Goal: Task Accomplishment & Management: Manage account settings

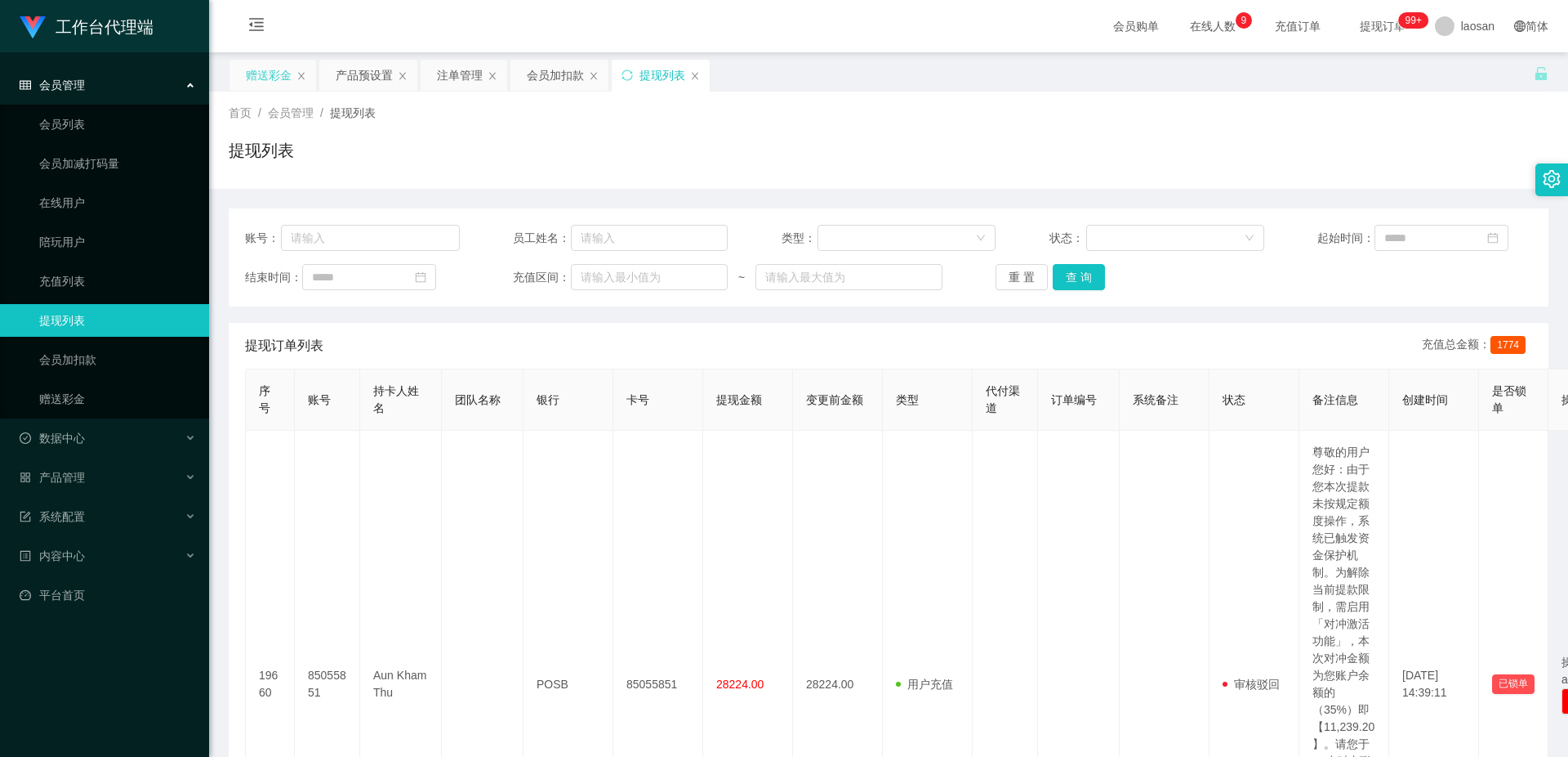
click at [267, 76] on div "赠送彩金" at bounding box center [268, 75] width 46 height 31
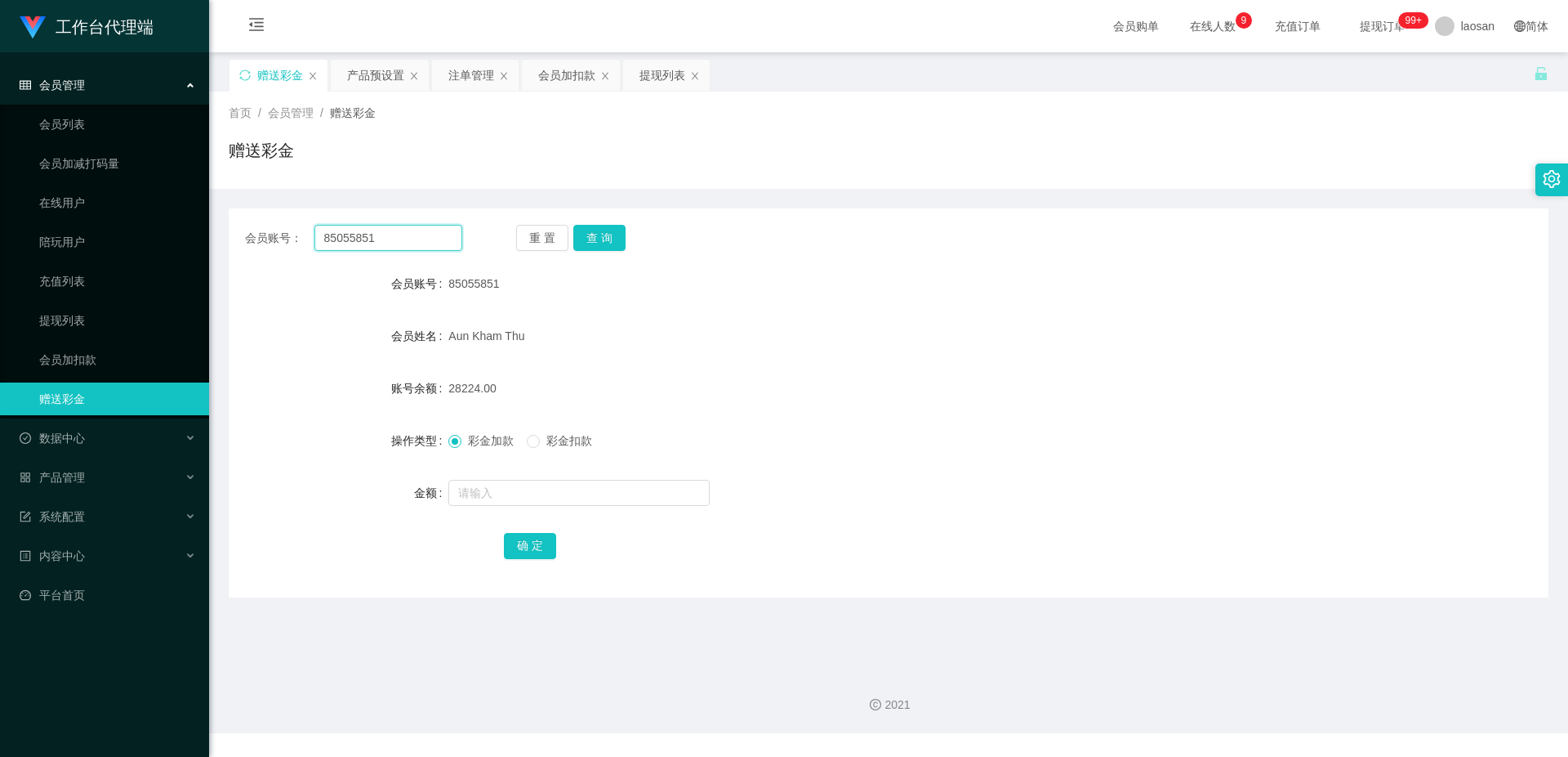
drag, startPoint x: 382, startPoint y: 234, endPoint x: 309, endPoint y: 237, distance: 73.1
click at [309, 237] on div "会员账号： 85055851" at bounding box center [353, 238] width 217 height 26
click at [605, 231] on button "查 询" at bounding box center [599, 238] width 52 height 26
click at [605, 231] on button "查 询" at bounding box center [608, 238] width 70 height 26
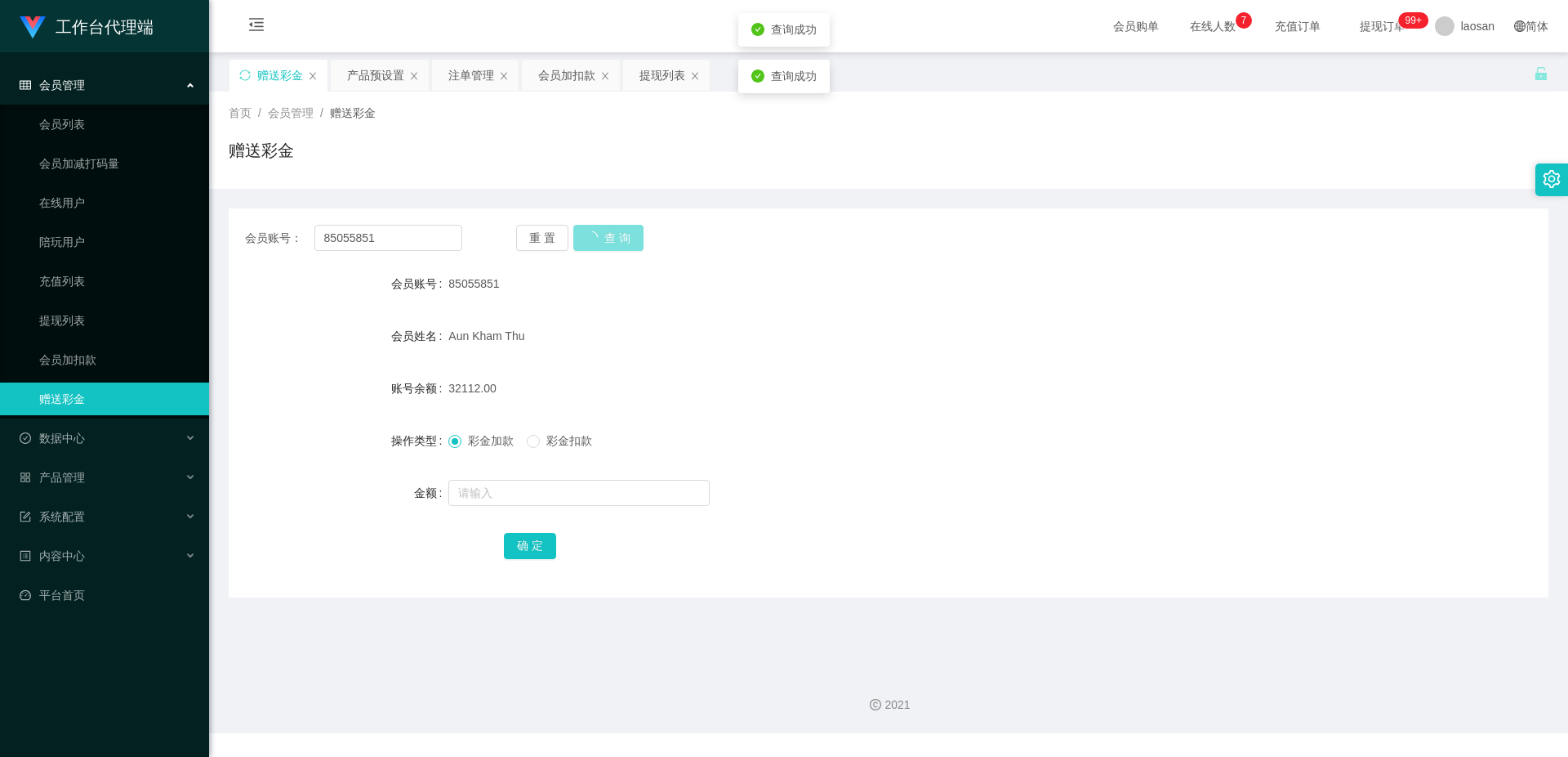
click at [605, 231] on button "查 询" at bounding box center [608, 238] width 70 height 26
click at [776, 315] on form "会员账号 85055851 会员姓名 [PERSON_NAME] 账号余额 32112.00 操作类型 彩金加款 彩金扣款 金额 确 定" at bounding box center [888, 414] width 1320 height 294
drag, startPoint x: 390, startPoint y: 239, endPoint x: 297, endPoint y: 234, distance: 93.1
click at [297, 234] on div "会员账号： 85055851" at bounding box center [353, 238] width 217 height 26
click at [730, 317] on form "会员账号 85055851 会员姓名 [PERSON_NAME] 账号余额 32112.00 操作类型 彩金加款 彩金扣款 金额 确 定" at bounding box center [888, 414] width 1320 height 294
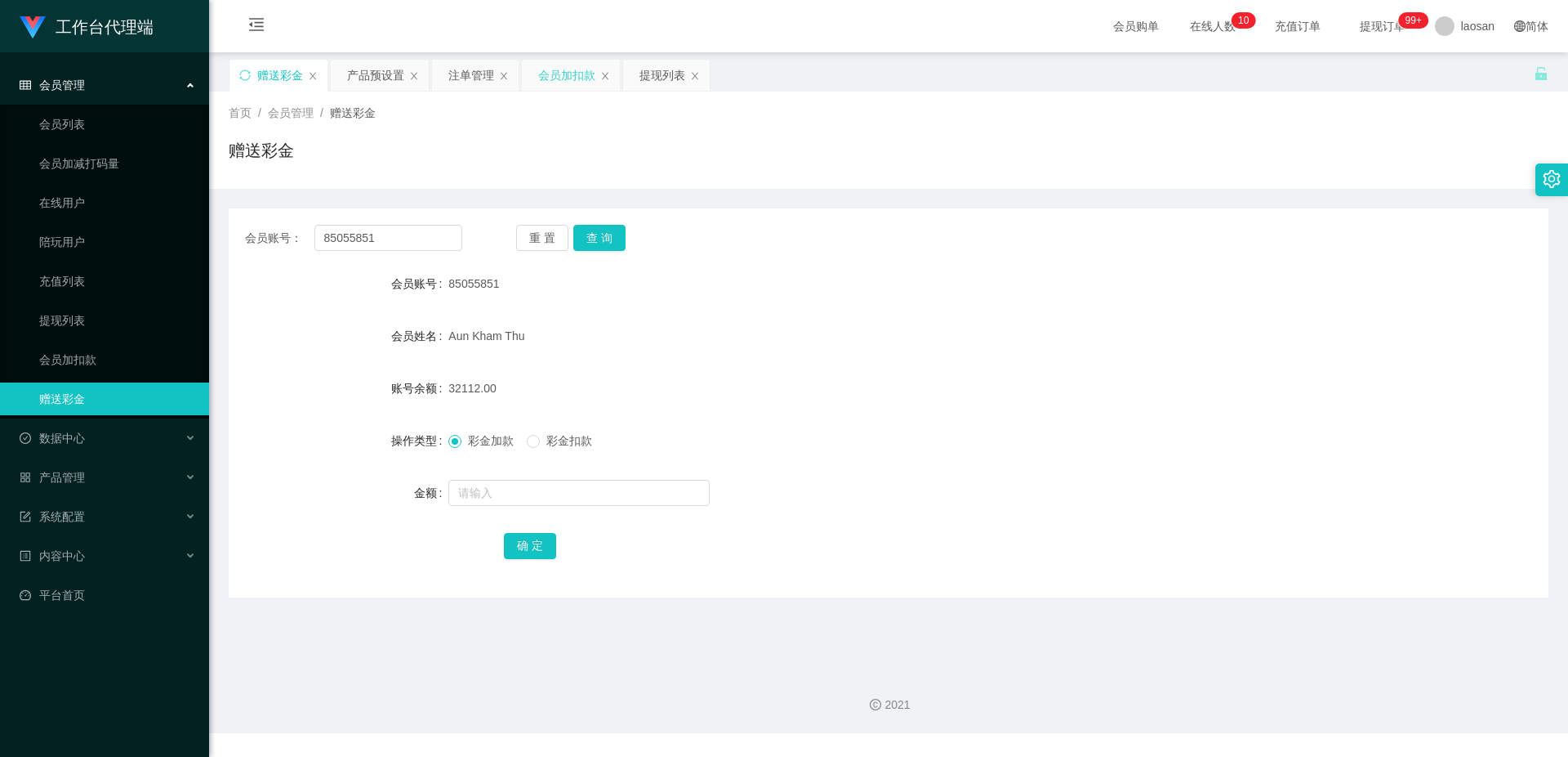
click at [572, 73] on div "会员加扣款" at bounding box center [567, 75] width 58 height 31
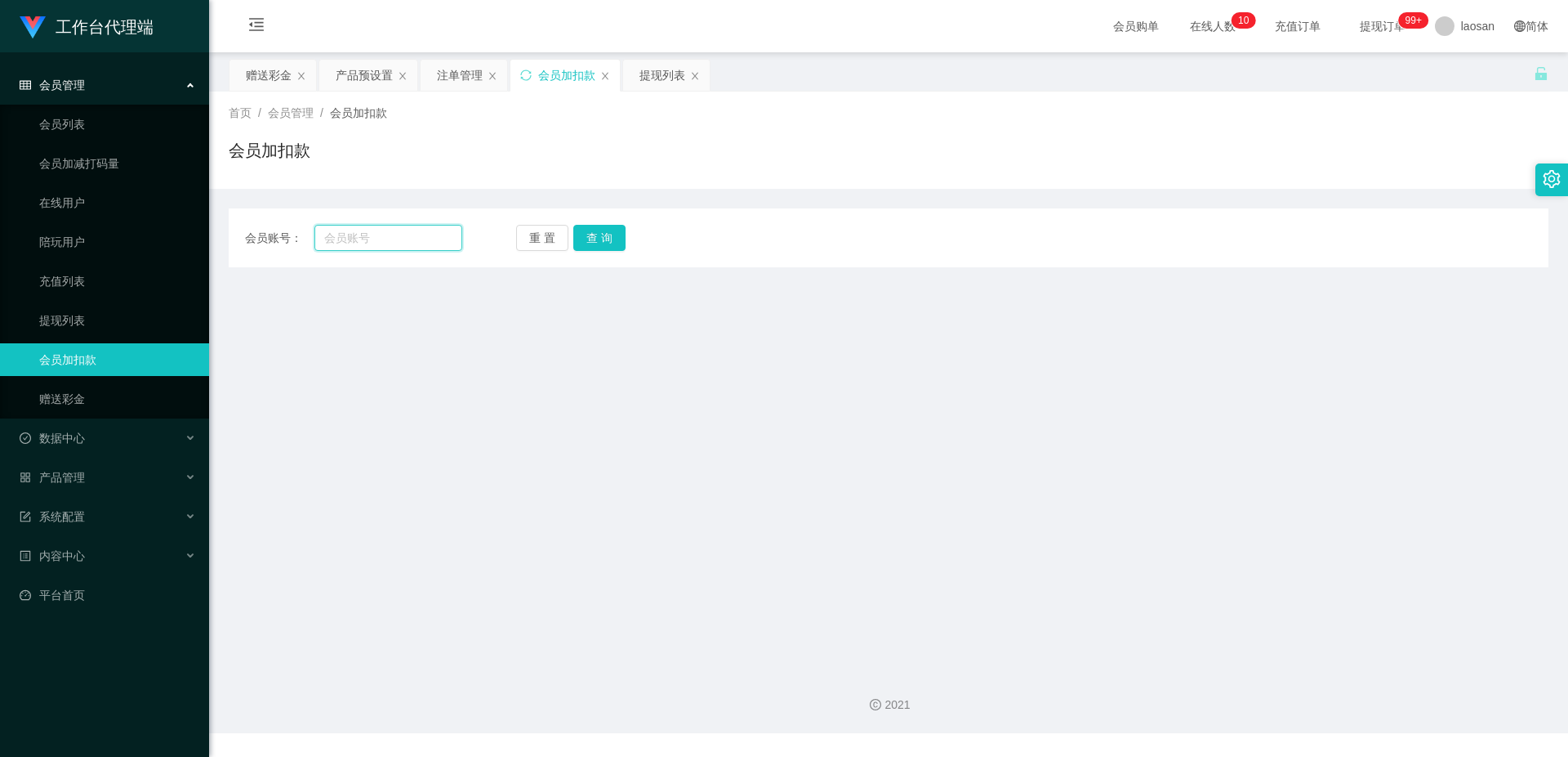
click at [417, 242] on input "text" at bounding box center [388, 238] width 148 height 26
paste input "85055851"
type input "85055851"
click at [586, 235] on button "查 询" at bounding box center [599, 238] width 52 height 26
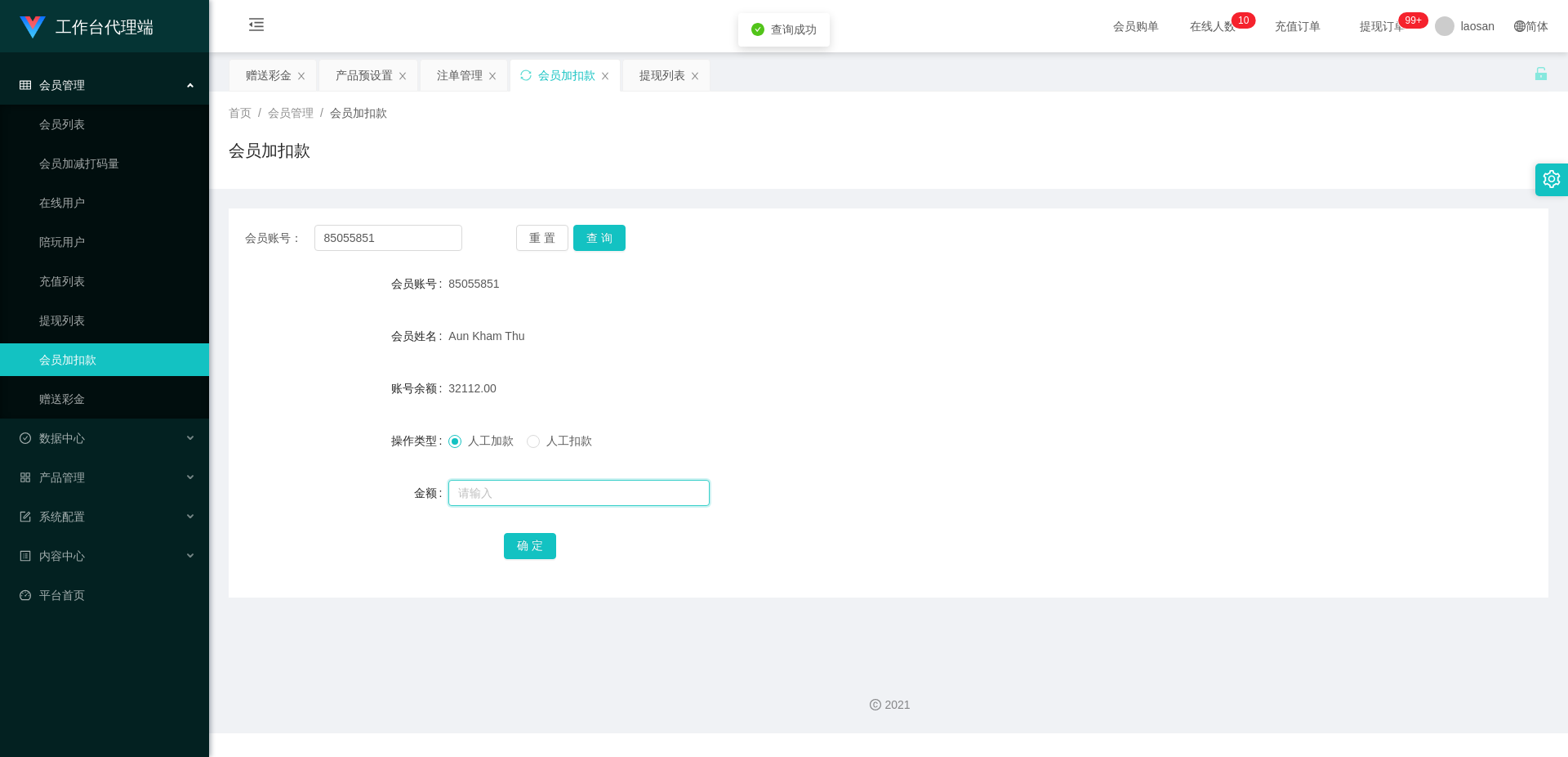
click at [527, 488] on input "text" at bounding box center [578, 492] width 261 height 26
type input "10100"
click at [535, 545] on button "确 定" at bounding box center [530, 545] width 52 height 26
click at [267, 70] on div "赠送彩金" at bounding box center [268, 75] width 46 height 31
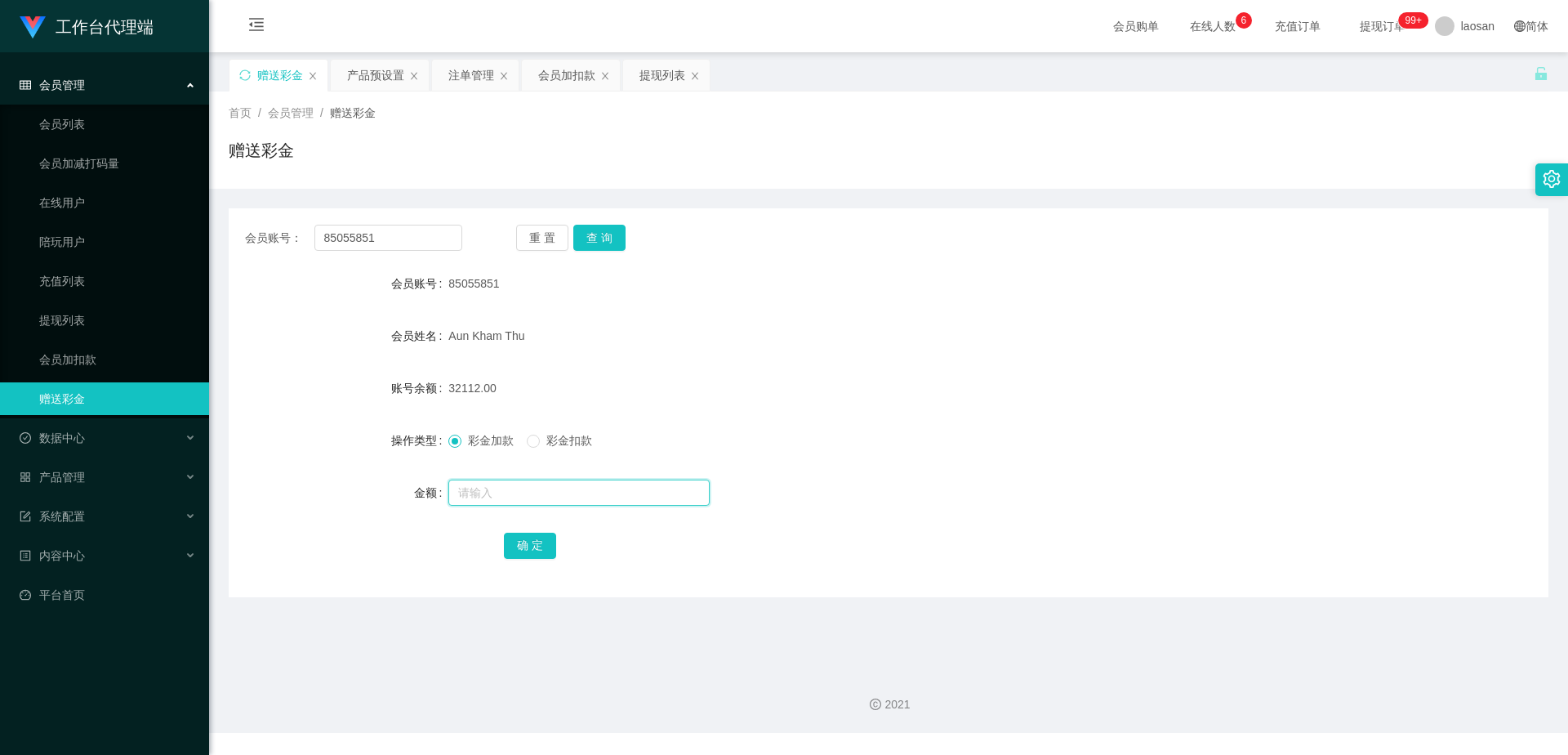
click at [508, 484] on input "text" at bounding box center [578, 492] width 261 height 26
type input "15.28"
click at [539, 540] on button "确 定" at bounding box center [530, 545] width 52 height 26
click at [499, 491] on input "text" at bounding box center [578, 492] width 261 height 26
paste input "1123.92"
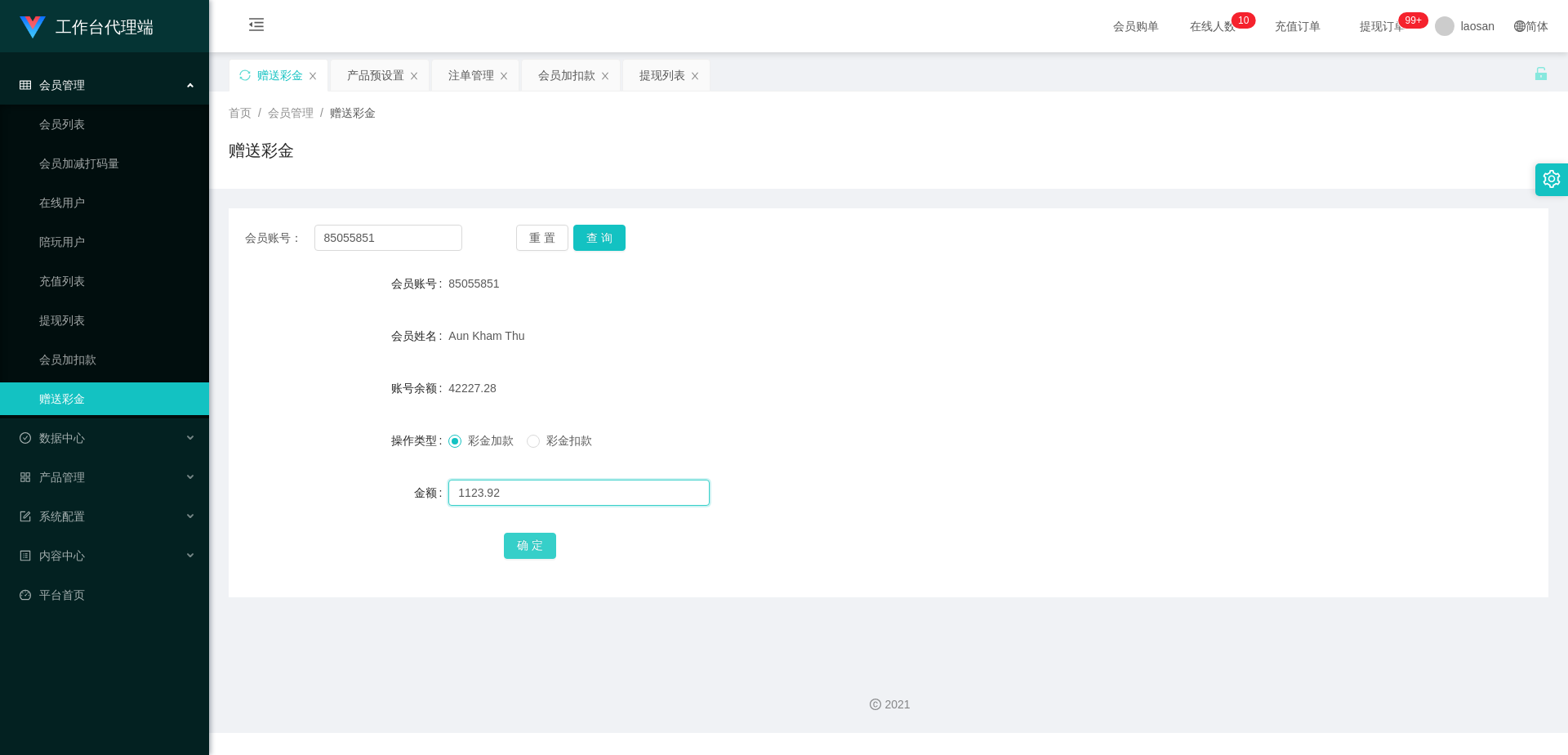
type input "1123.92"
click at [528, 549] on button "确 定" at bounding box center [530, 545] width 52 height 26
click at [518, 544] on button "确 定" at bounding box center [530, 545] width 52 height 26
click at [924, 371] on form "会员账号 85055851 会员姓名 [PERSON_NAME] 账号余额 43351.20 操作类型 彩金加款 彩金扣款 金额 确 定" at bounding box center [888, 414] width 1320 height 294
click at [610, 233] on button "查 询" at bounding box center [599, 238] width 52 height 26
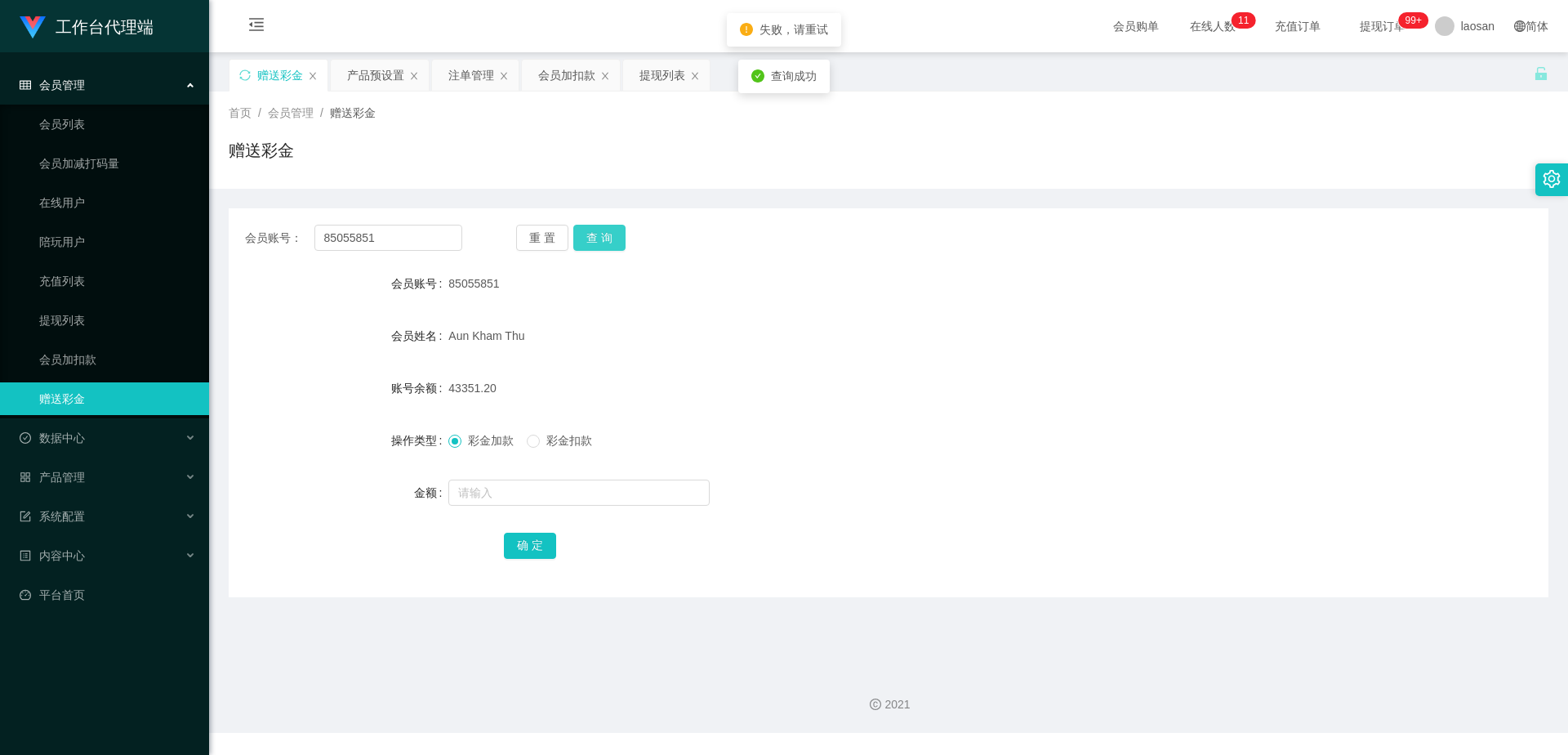
click at [606, 233] on button "查 询" at bounding box center [599, 238] width 52 height 26
click at [853, 297] on div "85055851" at bounding box center [833, 283] width 770 height 32
drag, startPoint x: 390, startPoint y: 232, endPoint x: 304, endPoint y: 225, distance: 86.3
click at [304, 225] on div "会员账号： 85055851" at bounding box center [353, 238] width 217 height 26
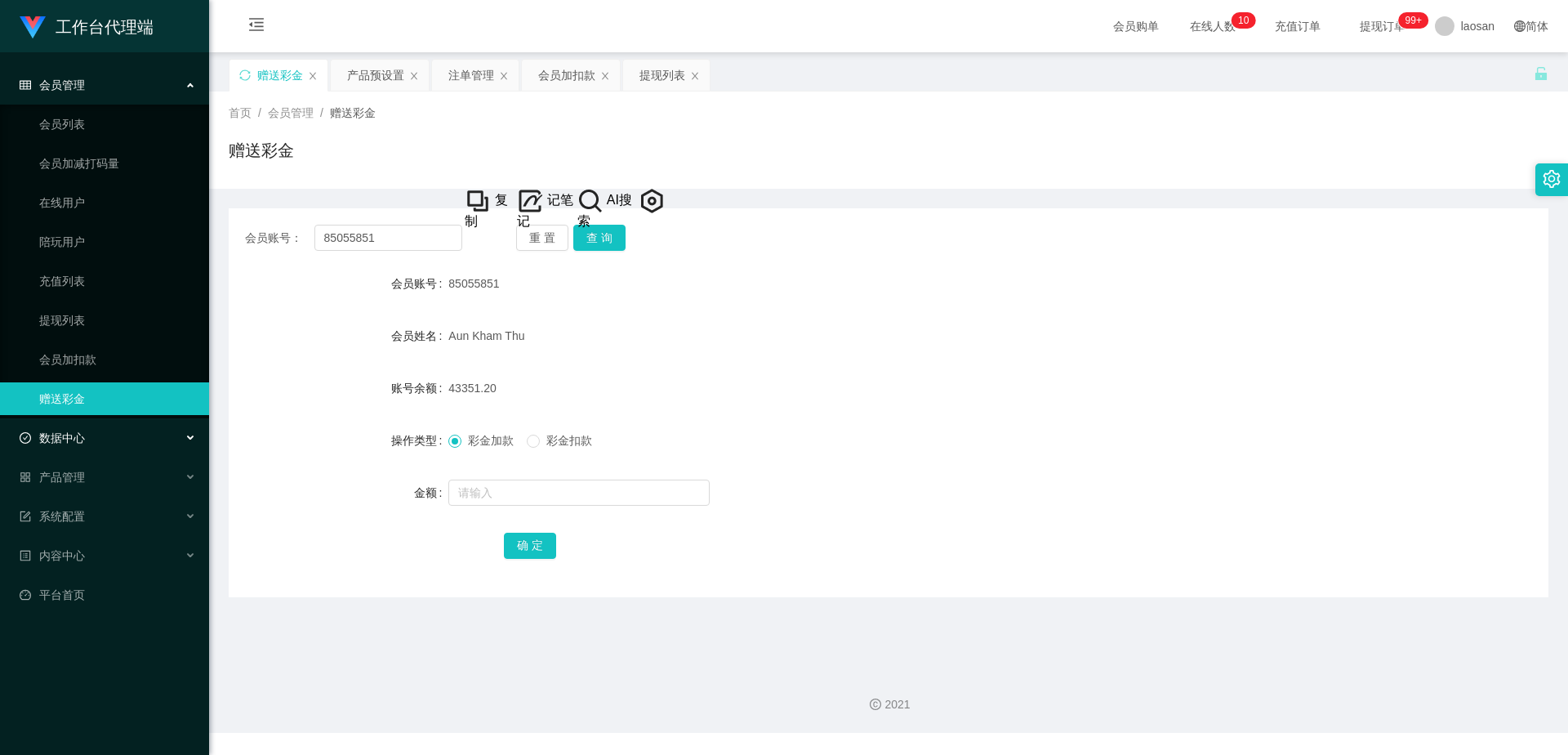
click at [130, 434] on div "数据中心" at bounding box center [104, 437] width 209 height 32
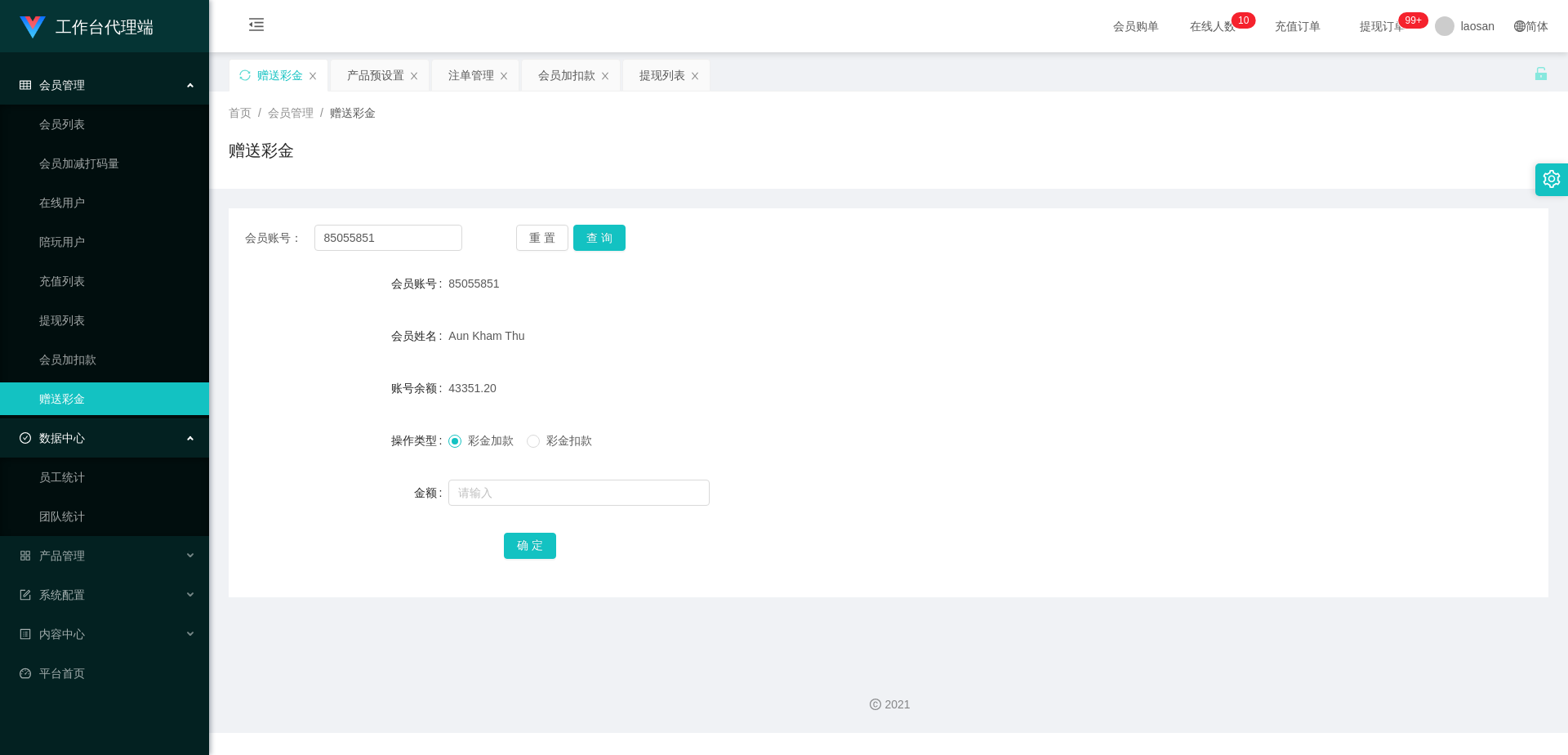
click at [130, 432] on div "数据中心" at bounding box center [104, 437] width 209 height 32
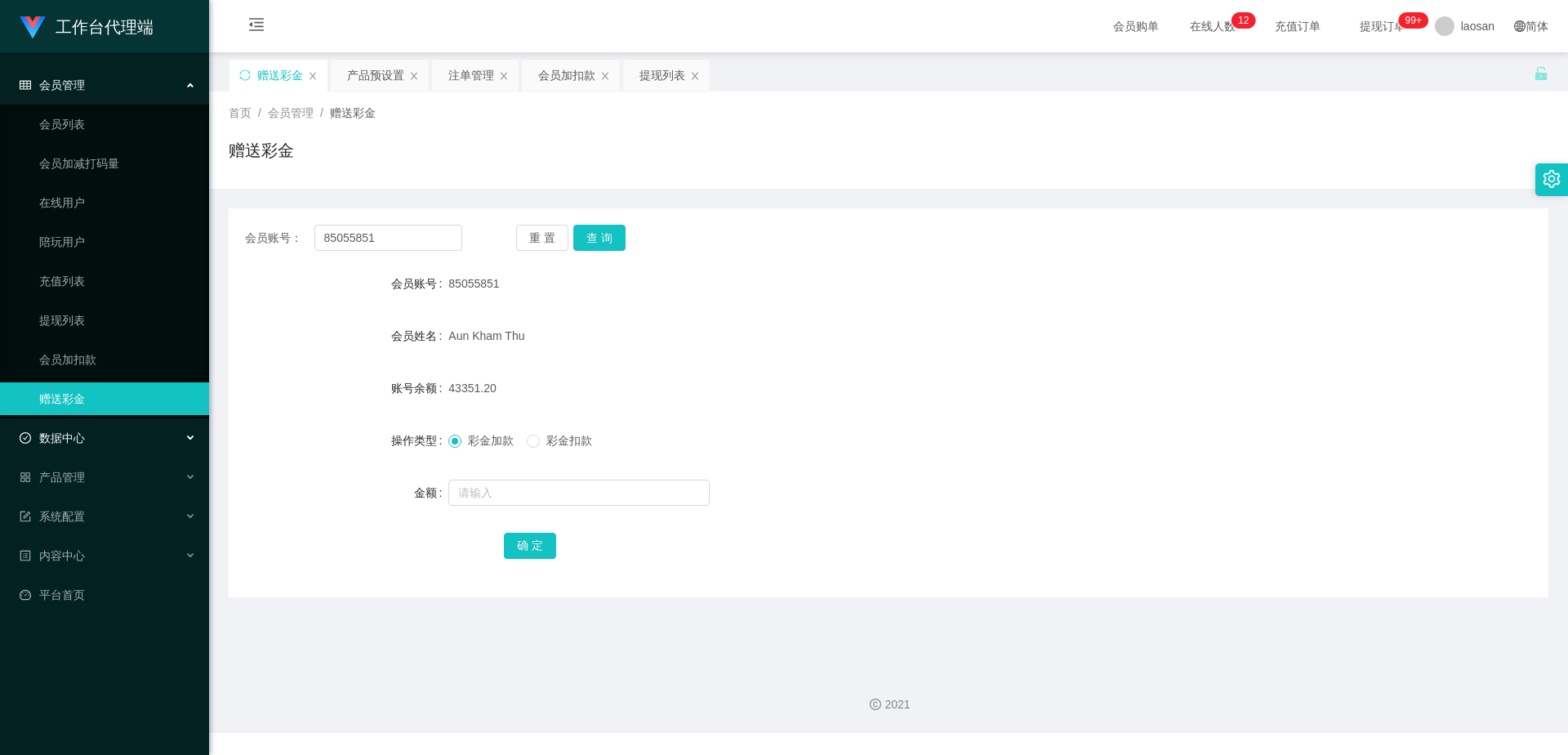
click at [134, 451] on div "数据中心" at bounding box center [104, 437] width 209 height 32
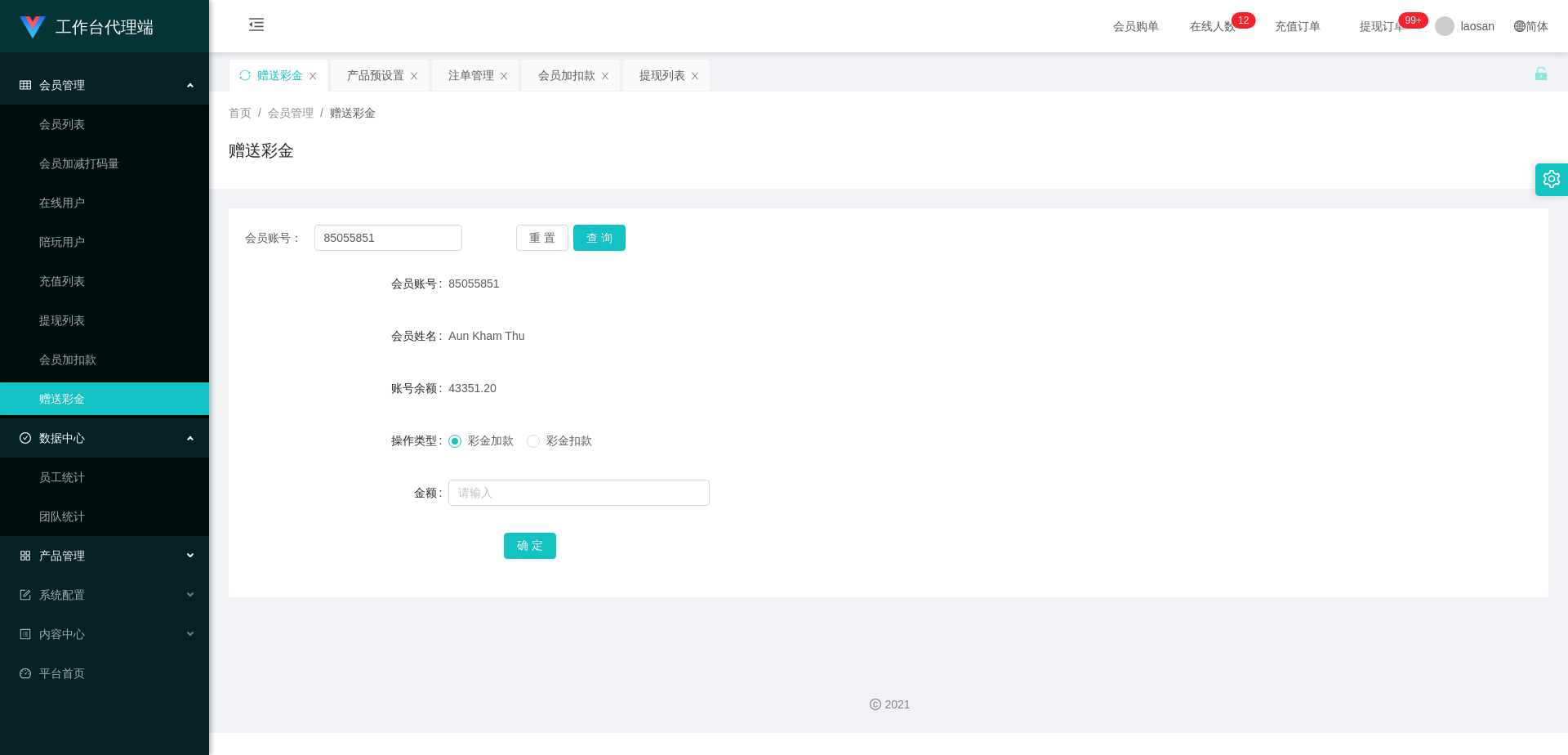
click at [121, 555] on div "产品管理" at bounding box center [104, 555] width 209 height 32
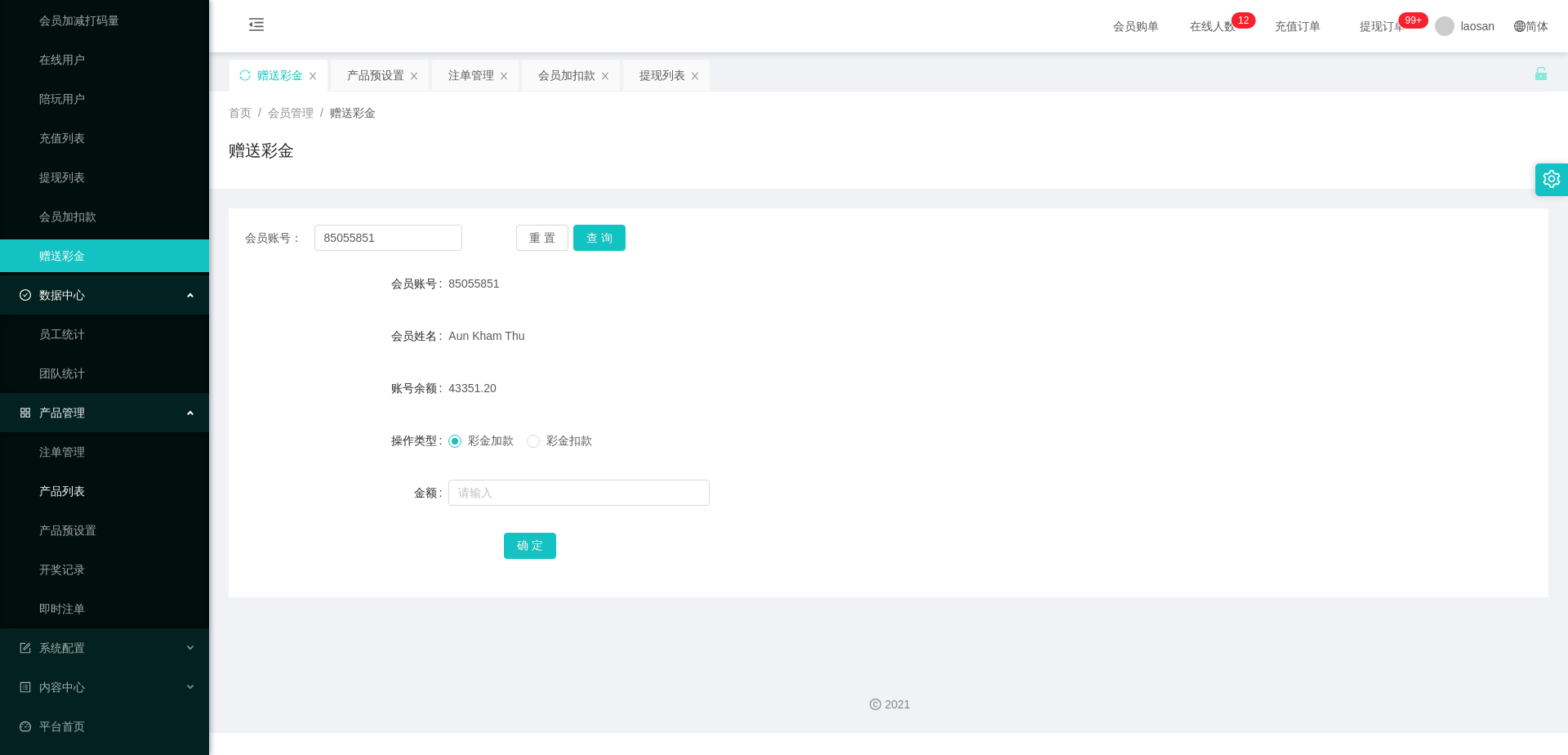
scroll to position [147, 0]
click at [122, 639] on div "系统配置" at bounding box center [104, 643] width 209 height 32
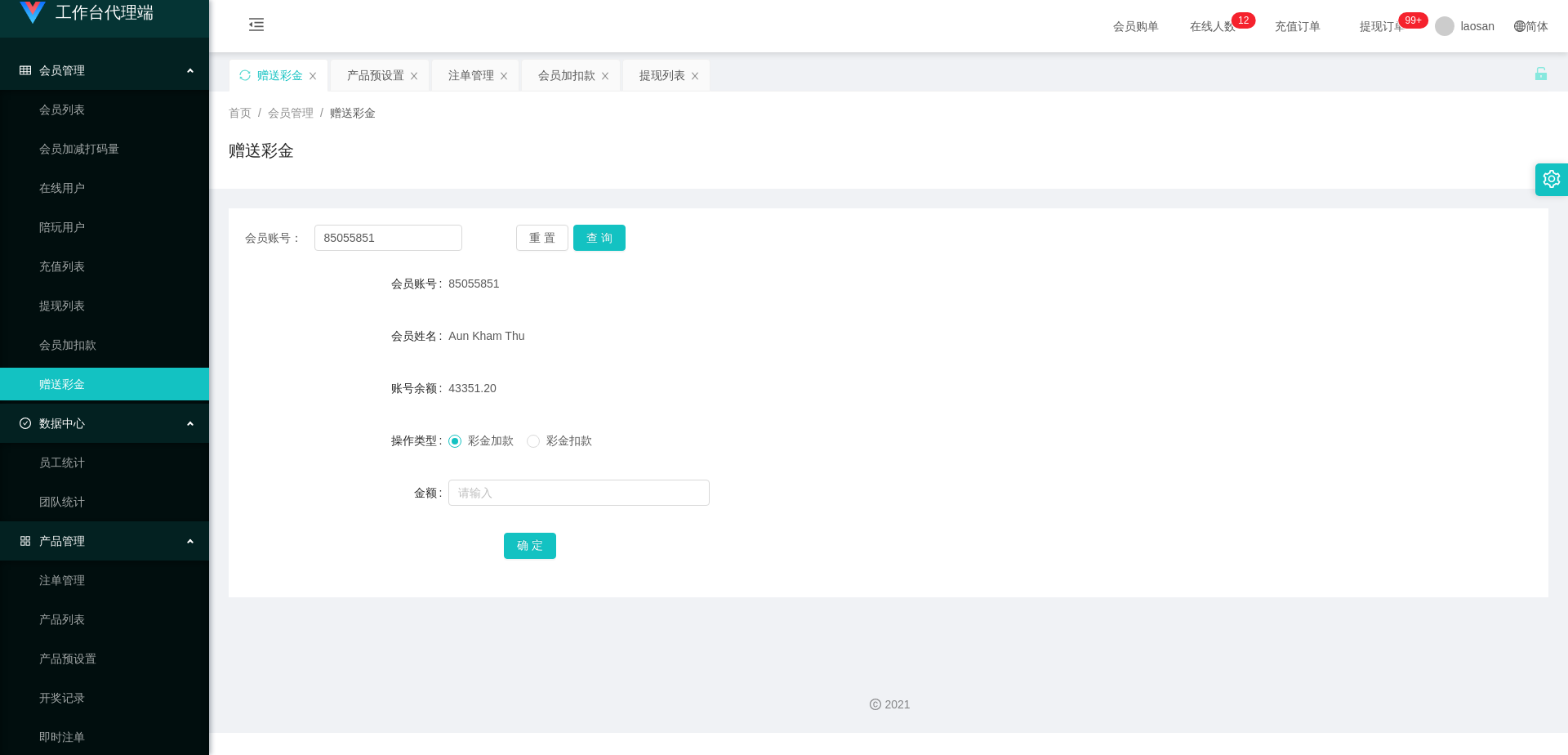
scroll to position [0, 0]
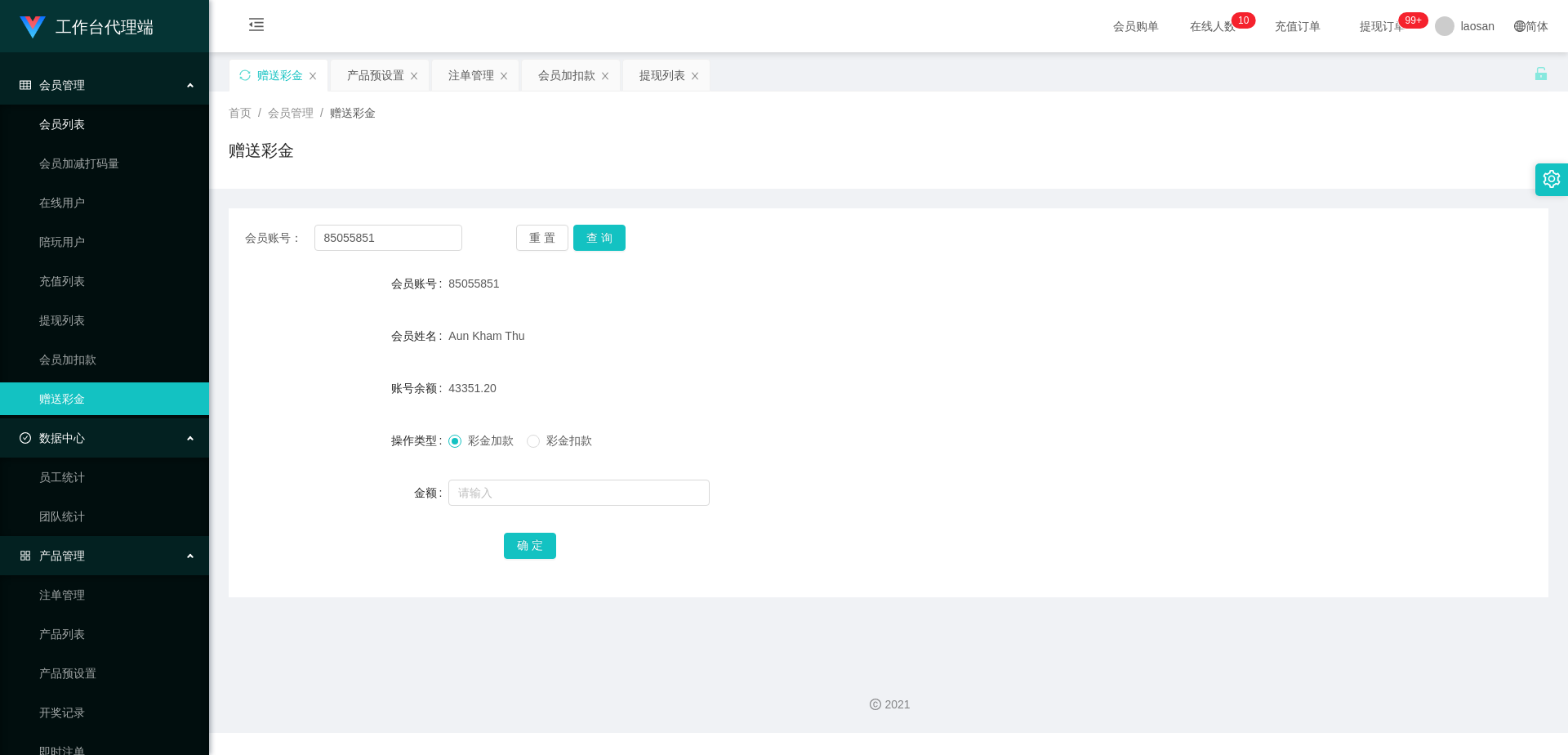
click at [102, 125] on link "会员列表" at bounding box center [118, 124] width 157 height 32
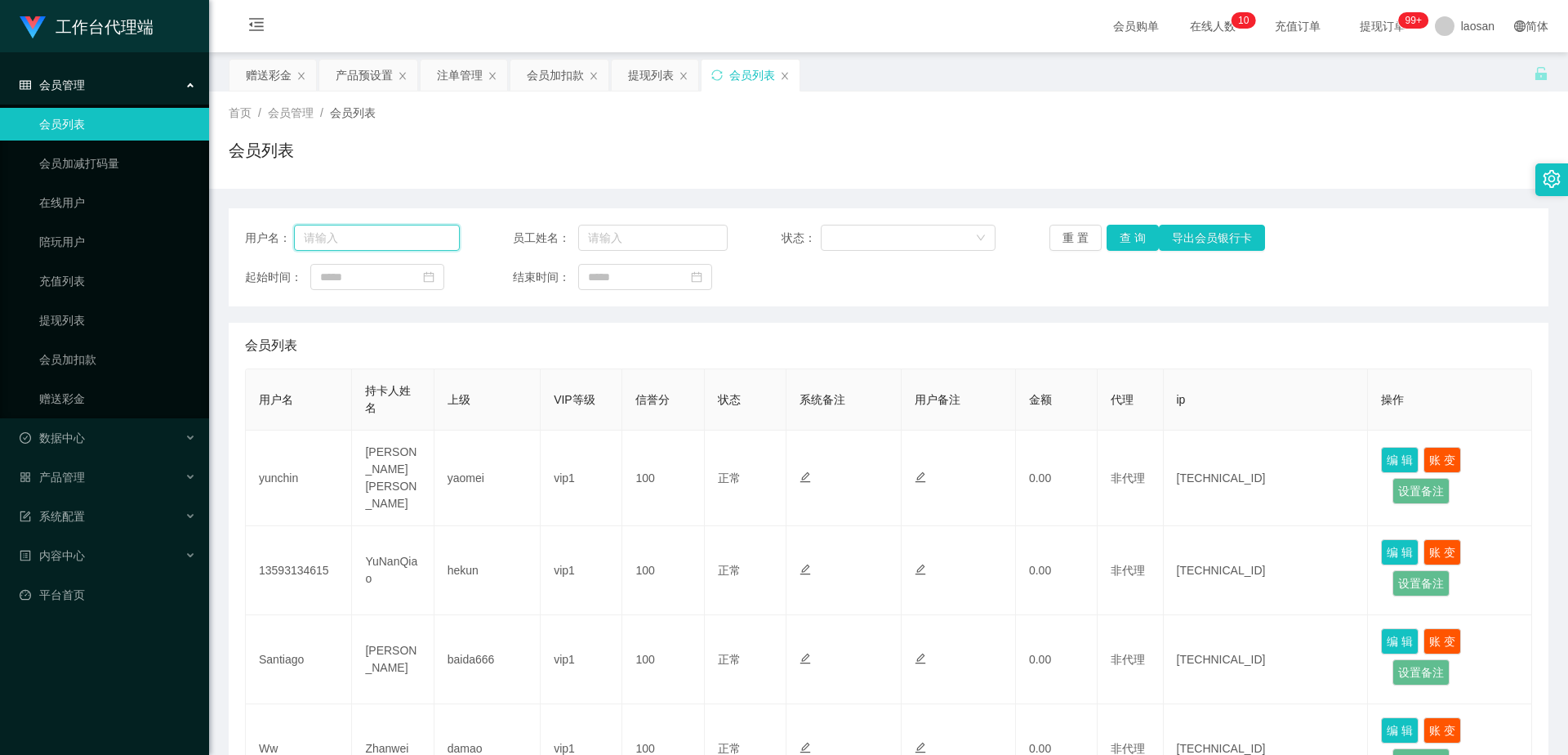
click at [383, 240] on input "text" at bounding box center [377, 238] width 166 height 26
paste input "85055851"
type input "85055851"
click at [1130, 233] on button "查 询" at bounding box center [1133, 238] width 52 height 26
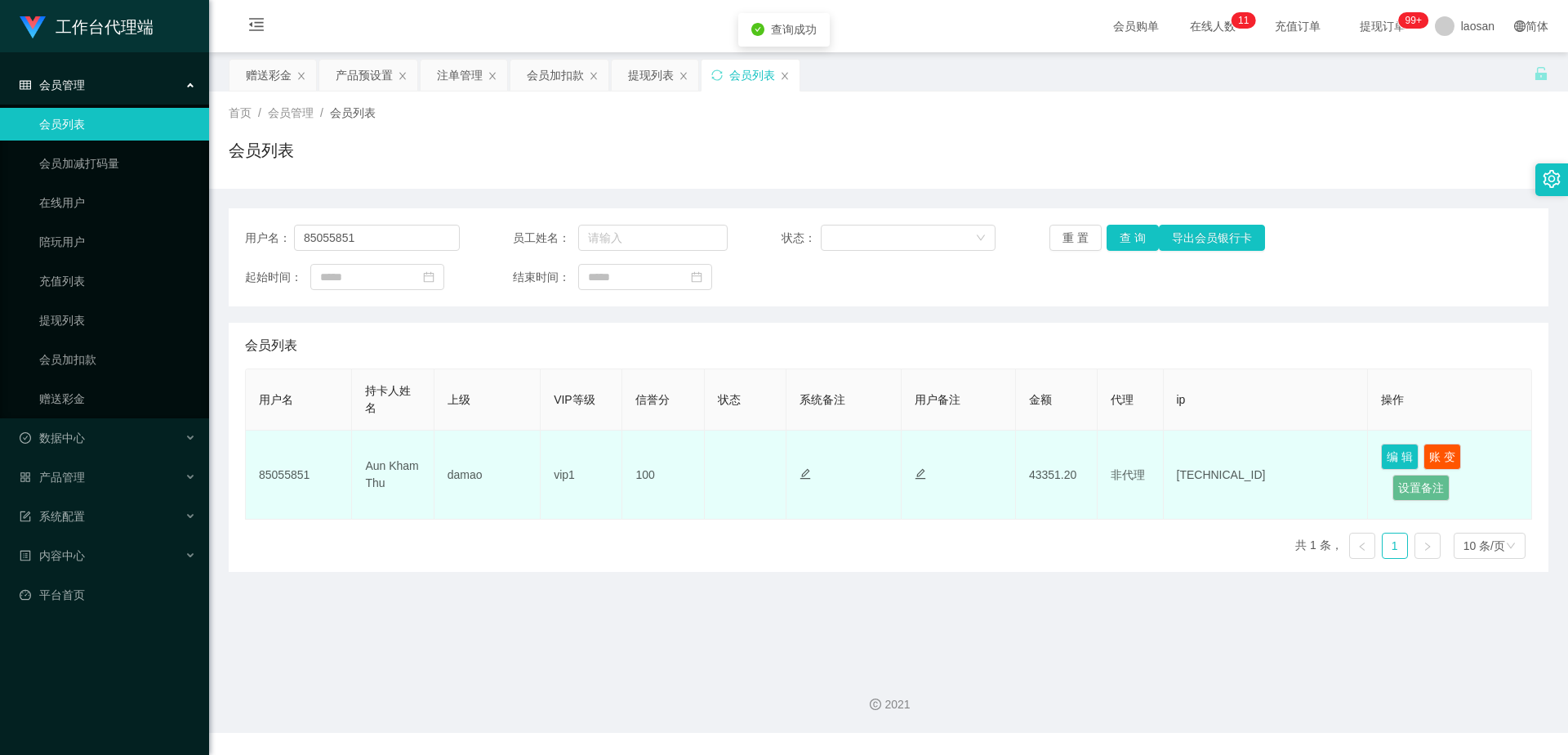
click at [650, 475] on td "100" at bounding box center [663, 474] width 82 height 89
click at [1400, 456] on button "编 辑" at bounding box center [1400, 456] width 38 height 26
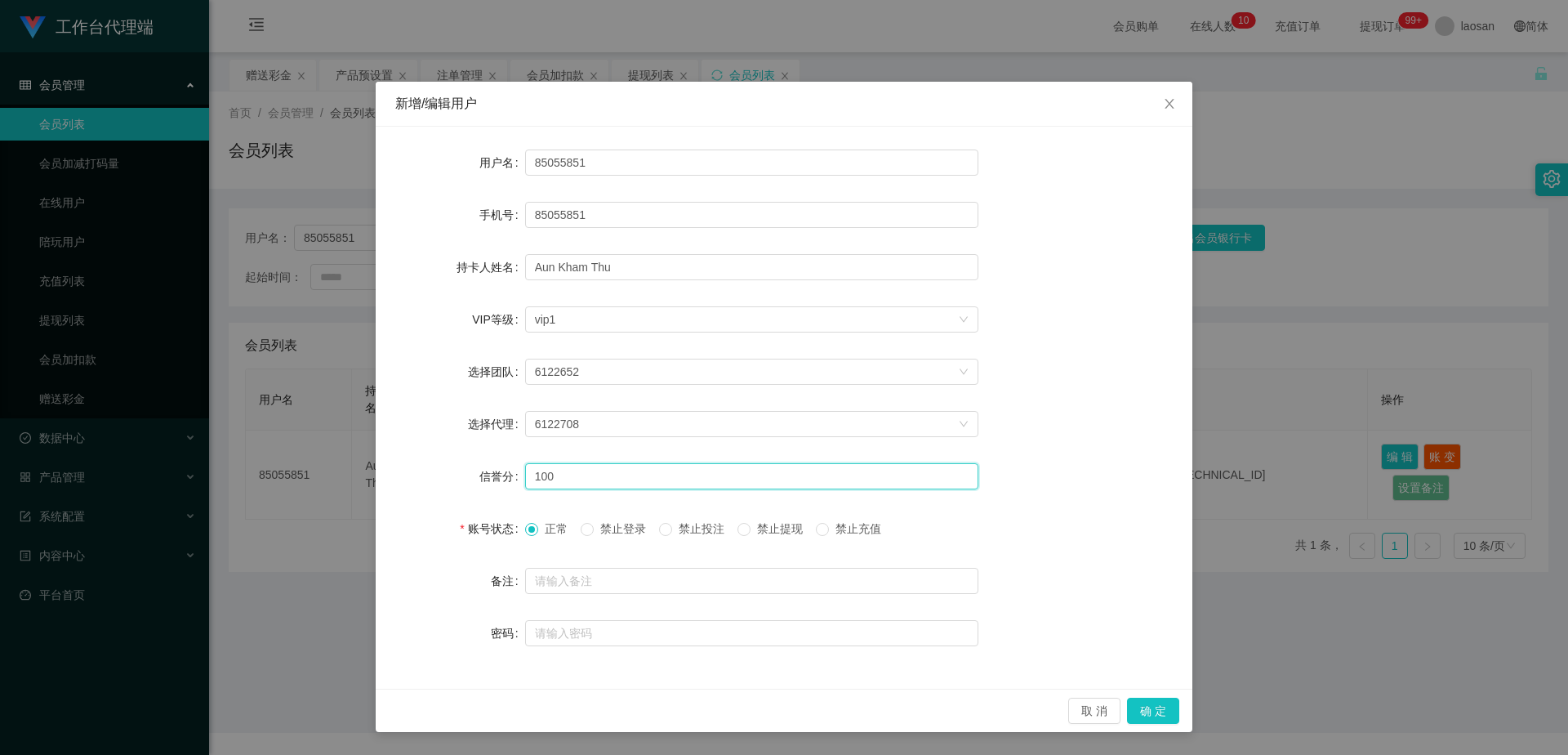
click at [580, 476] on input "100" at bounding box center [752, 476] width 453 height 26
type input "1"
type input "75"
click at [1163, 705] on button "确 定" at bounding box center [1153, 710] width 52 height 26
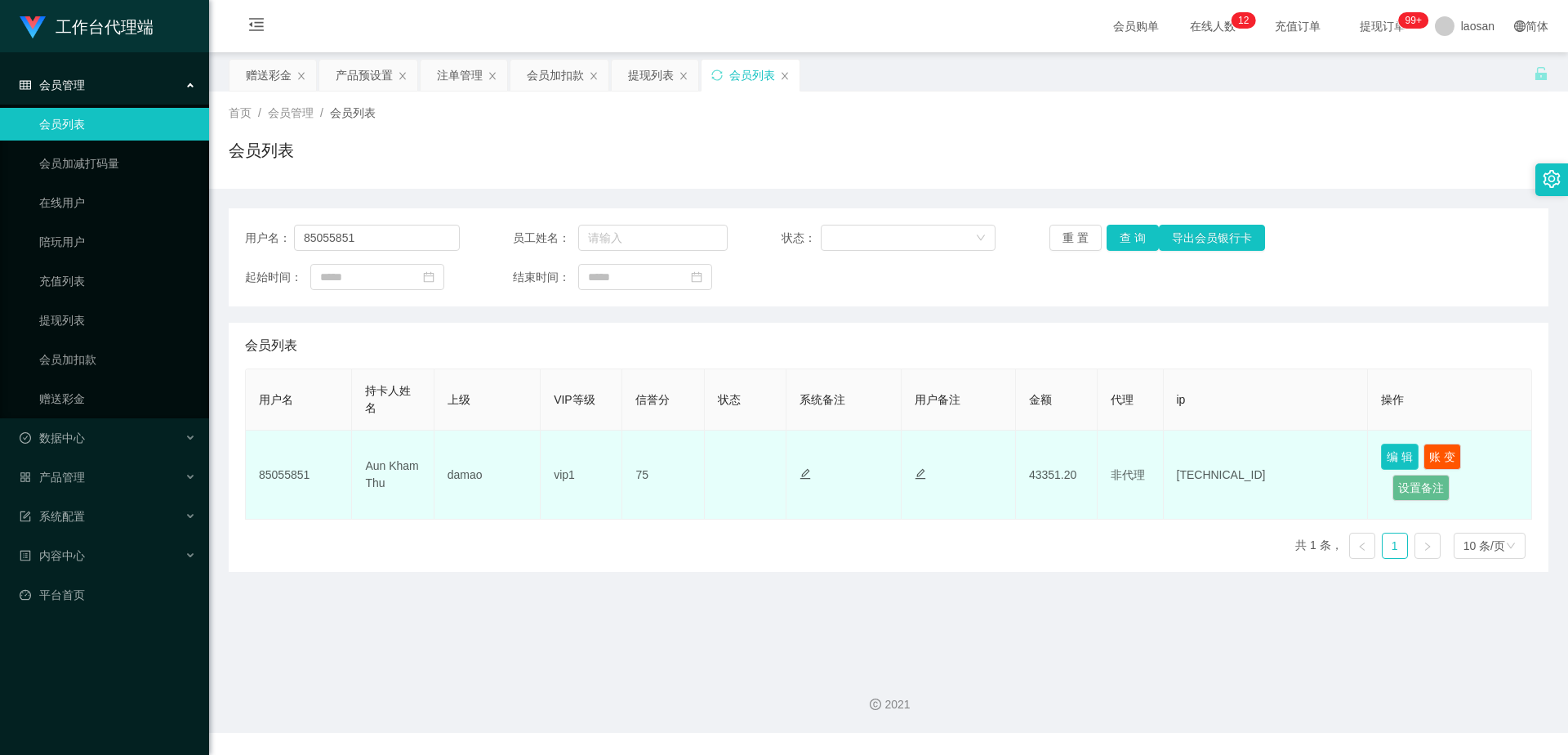
click at [1384, 455] on button "编 辑" at bounding box center [1400, 456] width 38 height 26
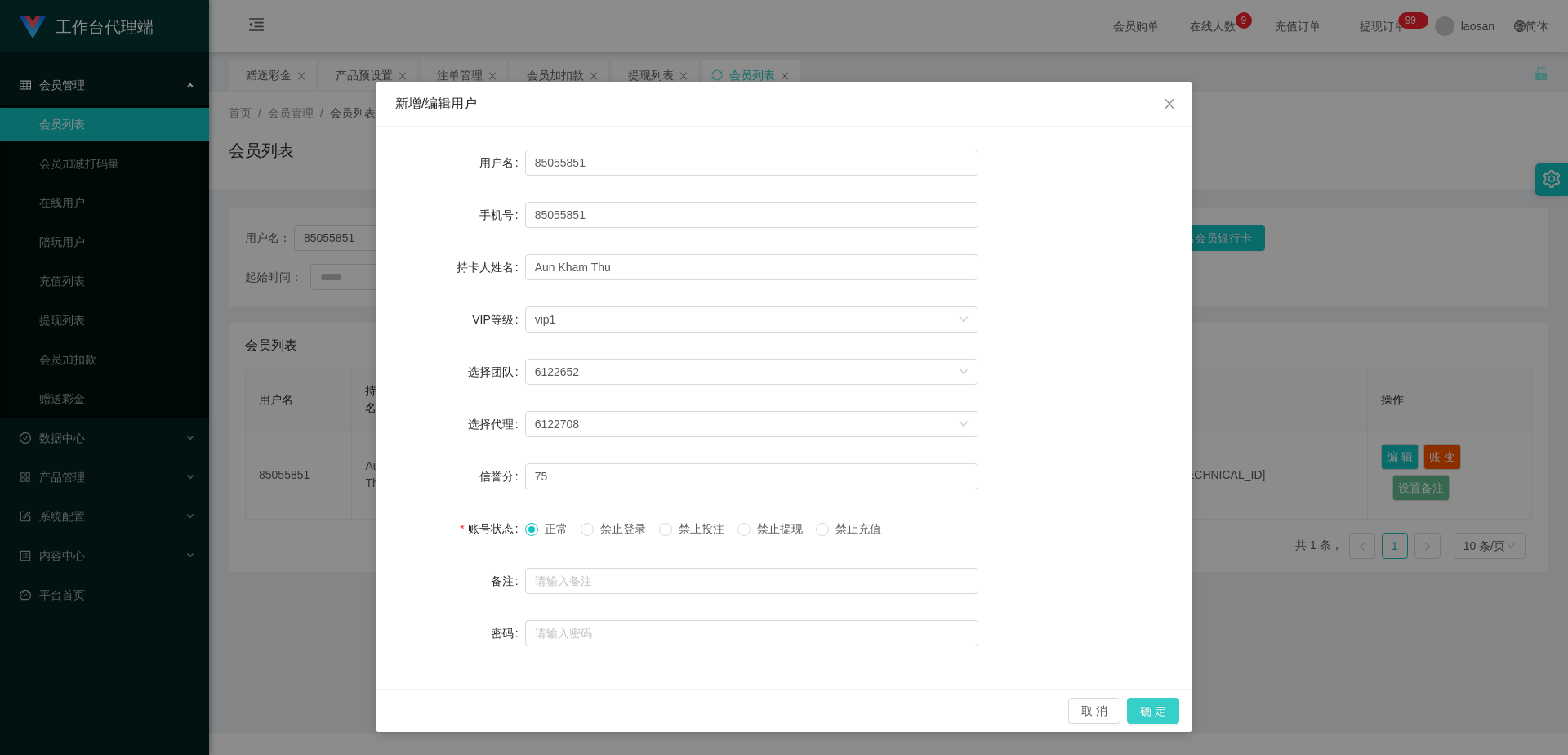
click at [1156, 706] on button "确 定" at bounding box center [1153, 710] width 52 height 26
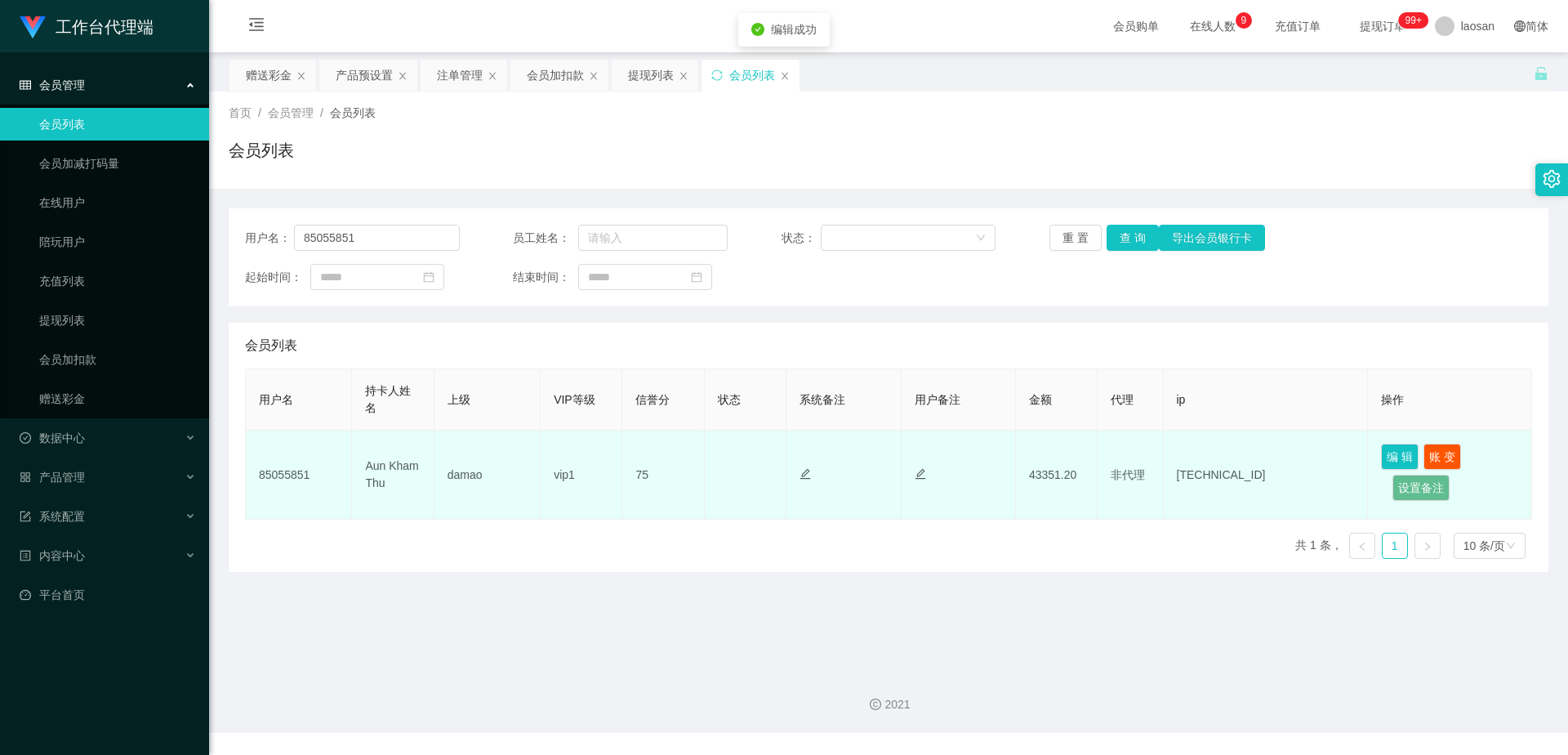
click at [740, 474] on td "正常 禁止登录 禁止投注" at bounding box center [745, 474] width 82 height 89
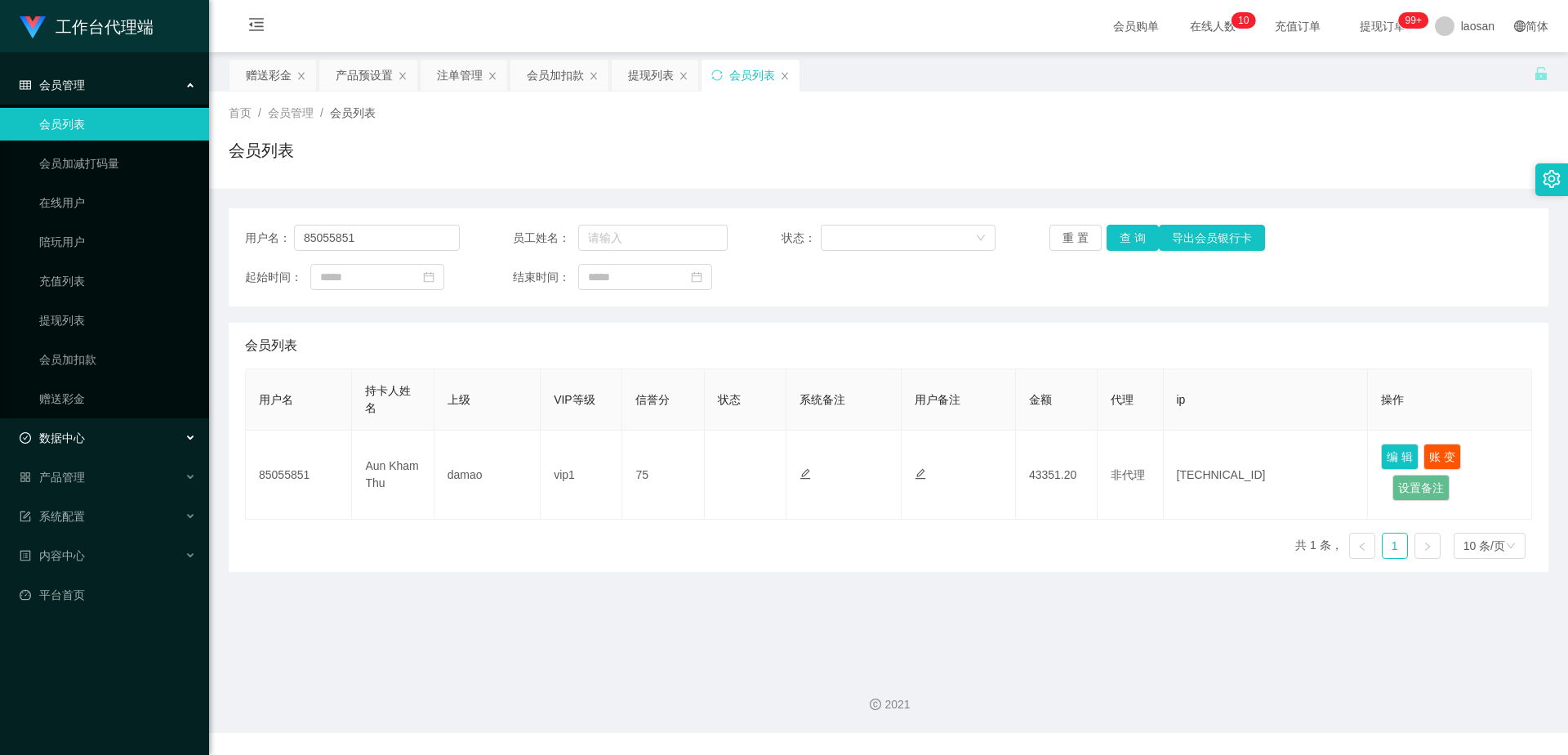
click at [80, 429] on div "数据中心" at bounding box center [104, 437] width 209 height 32
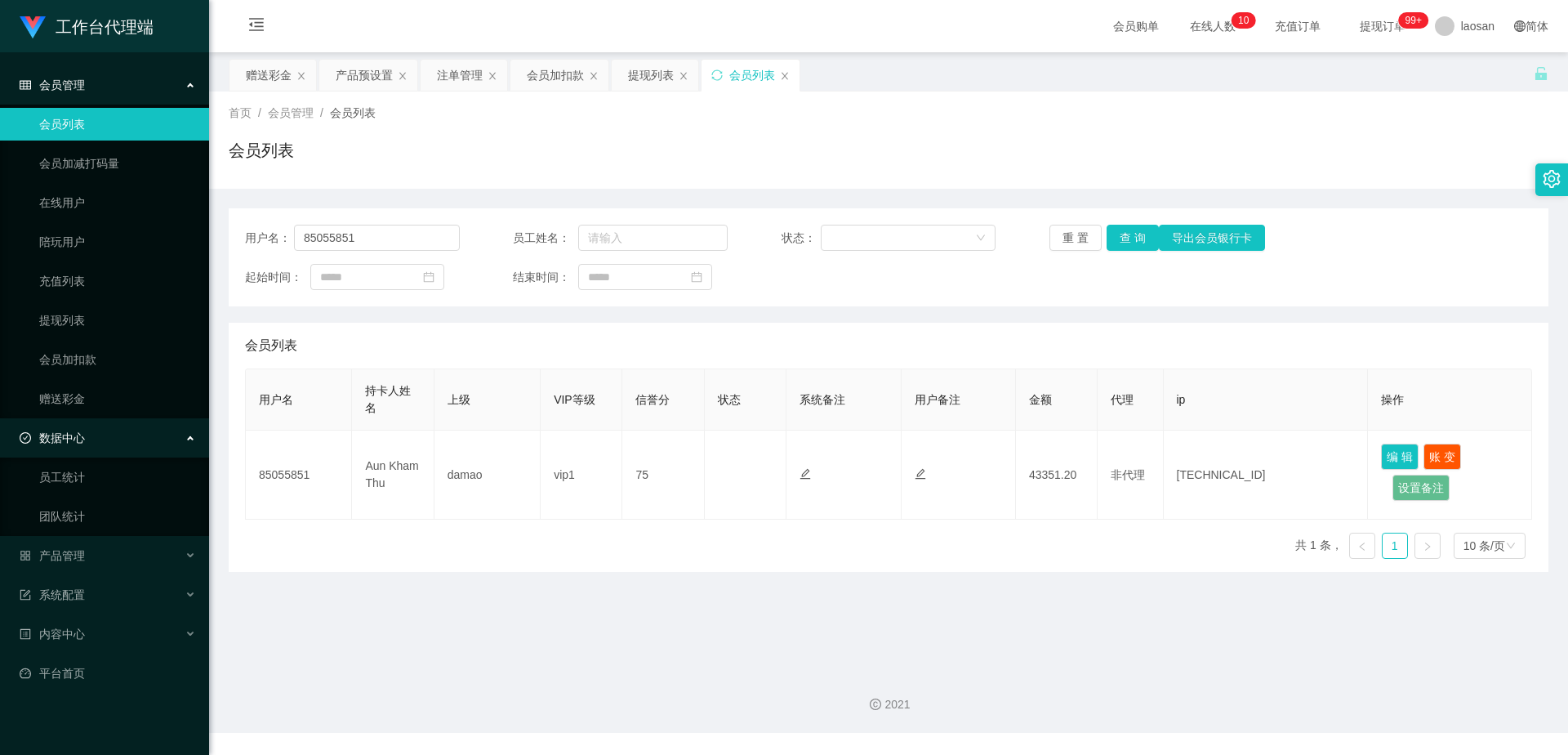
click at [93, 436] on div "数据中心" at bounding box center [104, 437] width 209 height 32
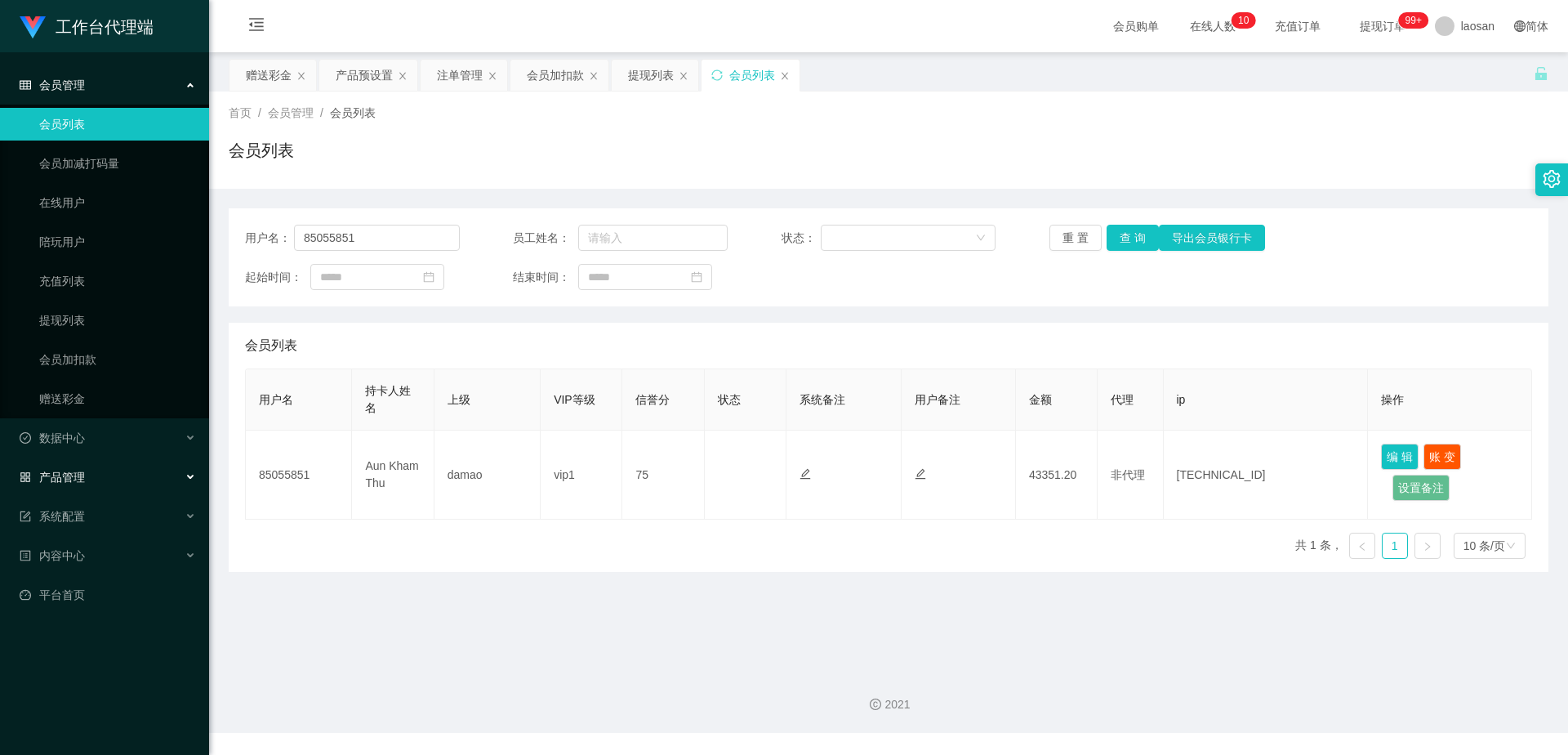
click at [102, 482] on div "产品管理" at bounding box center [104, 477] width 209 height 32
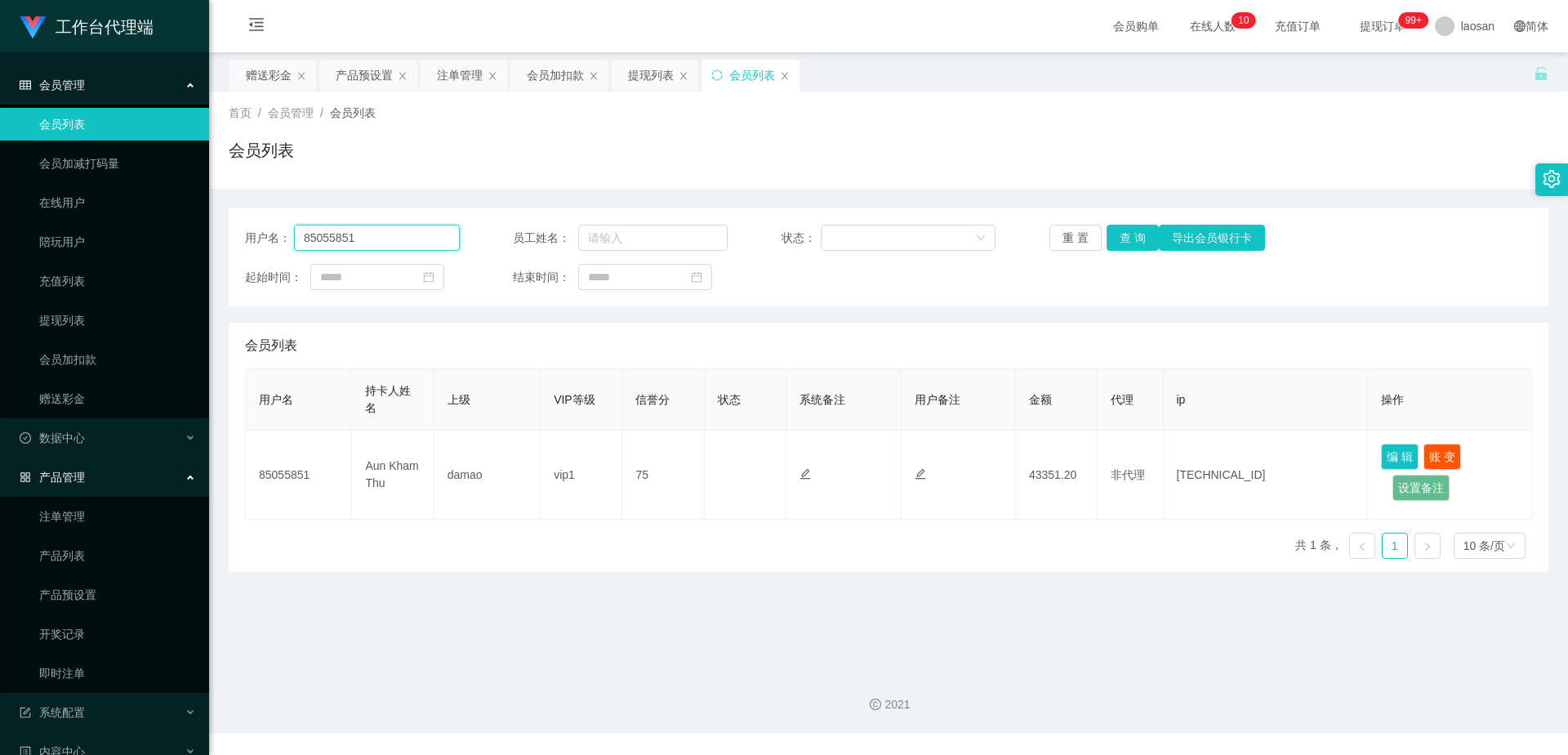
drag, startPoint x: 389, startPoint y: 232, endPoint x: 282, endPoint y: 237, distance: 107.1
click at [282, 237] on div "用户名： 85055851" at bounding box center [352, 238] width 215 height 26
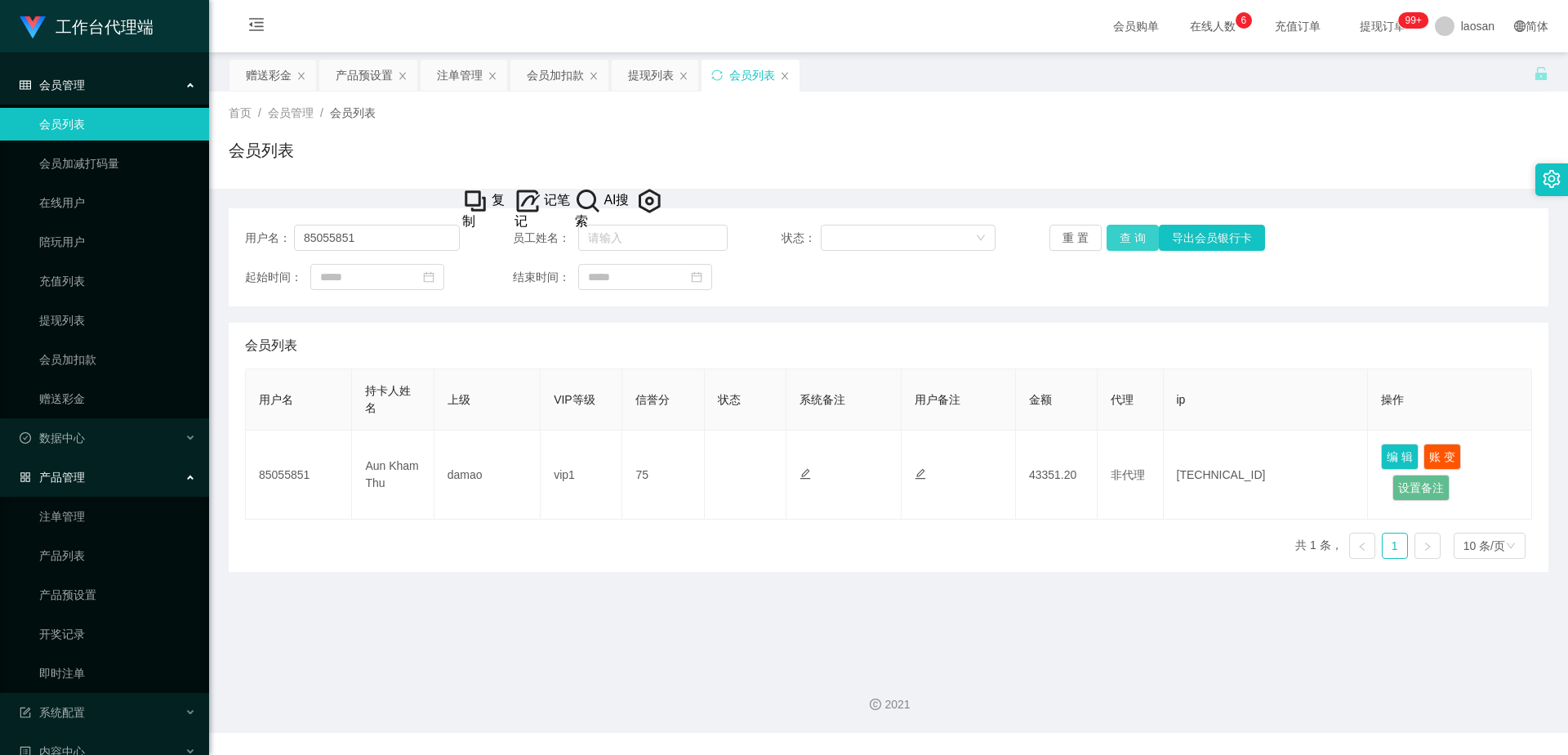
click at [1128, 232] on button "查 询" at bounding box center [1133, 238] width 52 height 26
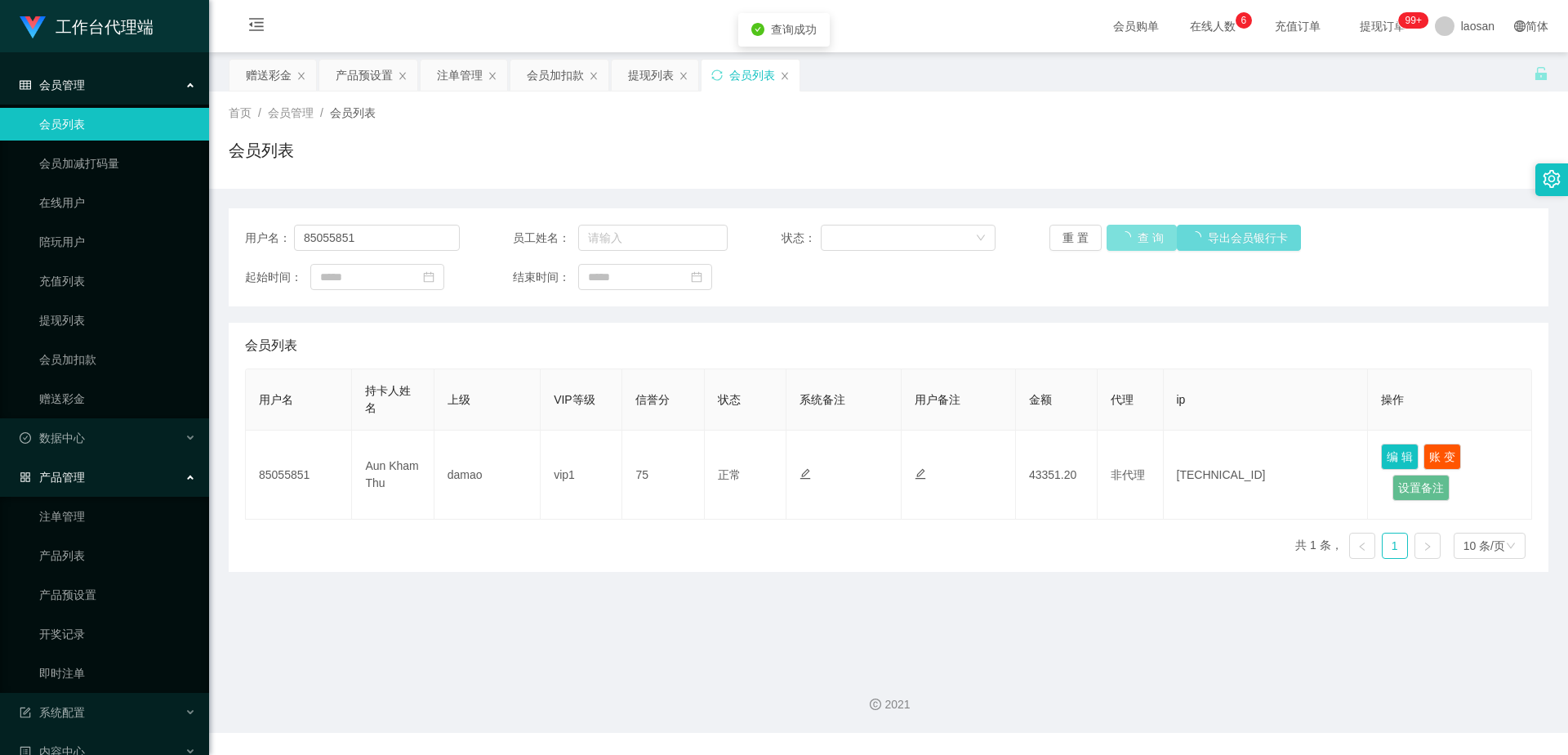
click at [1129, 232] on button "查 询" at bounding box center [1142, 238] width 70 height 26
click at [1130, 232] on button "查 询" at bounding box center [1133, 238] width 52 height 26
click at [1130, 232] on div "重 置 查 询 导出会员银行卡" at bounding box center [1156, 238] width 215 height 26
